Goal: Find specific page/section: Find specific page/section

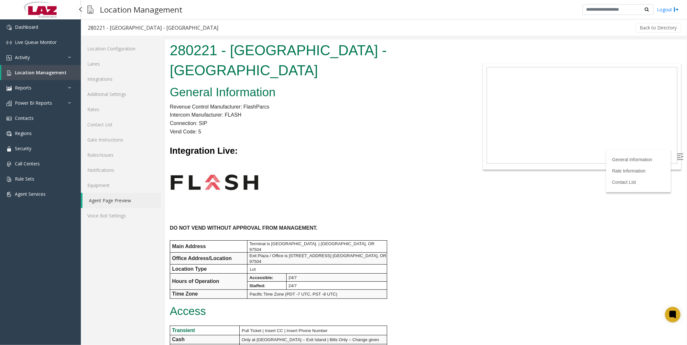
click at [45, 74] on span "Location Management" at bounding box center [41, 73] width 52 height 6
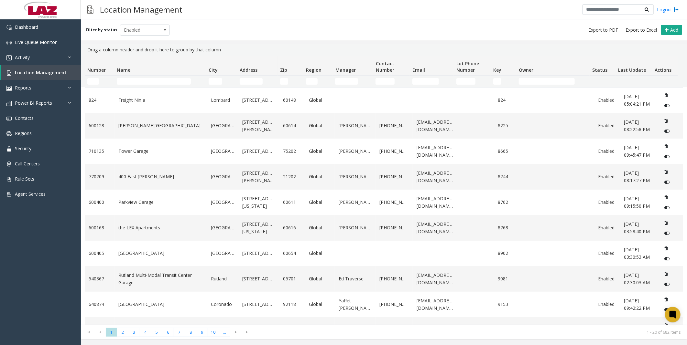
click at [165, 77] on td "Name Filter" at bounding box center [160, 82] width 92 height 12
click at [168, 79] on input "Name Filter" at bounding box center [154, 81] width 74 height 6
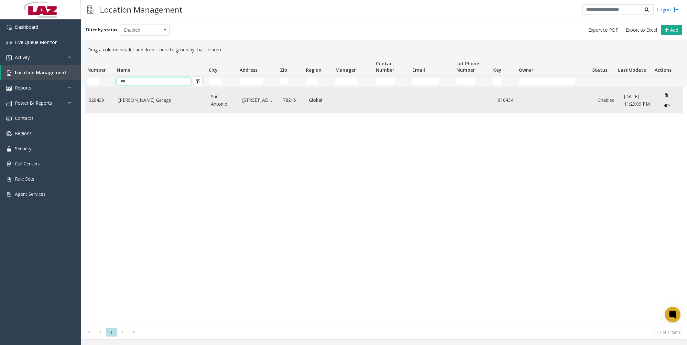
type input "***"
click at [156, 97] on link "[PERSON_NAME] Garage" at bounding box center [160, 100] width 85 height 7
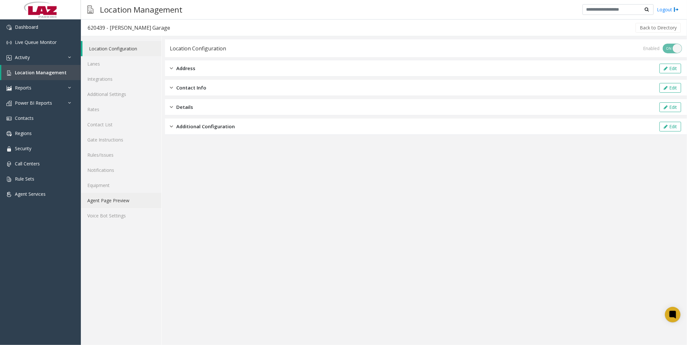
click at [112, 203] on link "Agent Page Preview" at bounding box center [121, 200] width 81 height 15
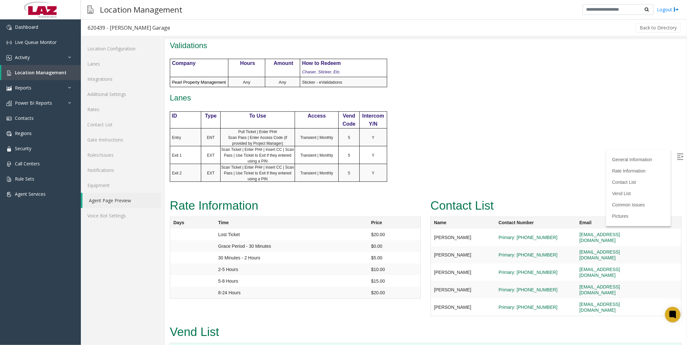
scroll to position [467, 0]
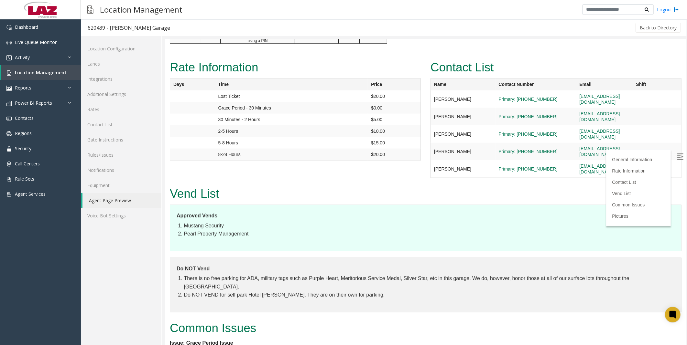
click at [404, 185] on h2 "Vend List" at bounding box center [426, 193] width 512 height 17
